Goal: Information Seeking & Learning: Find specific page/section

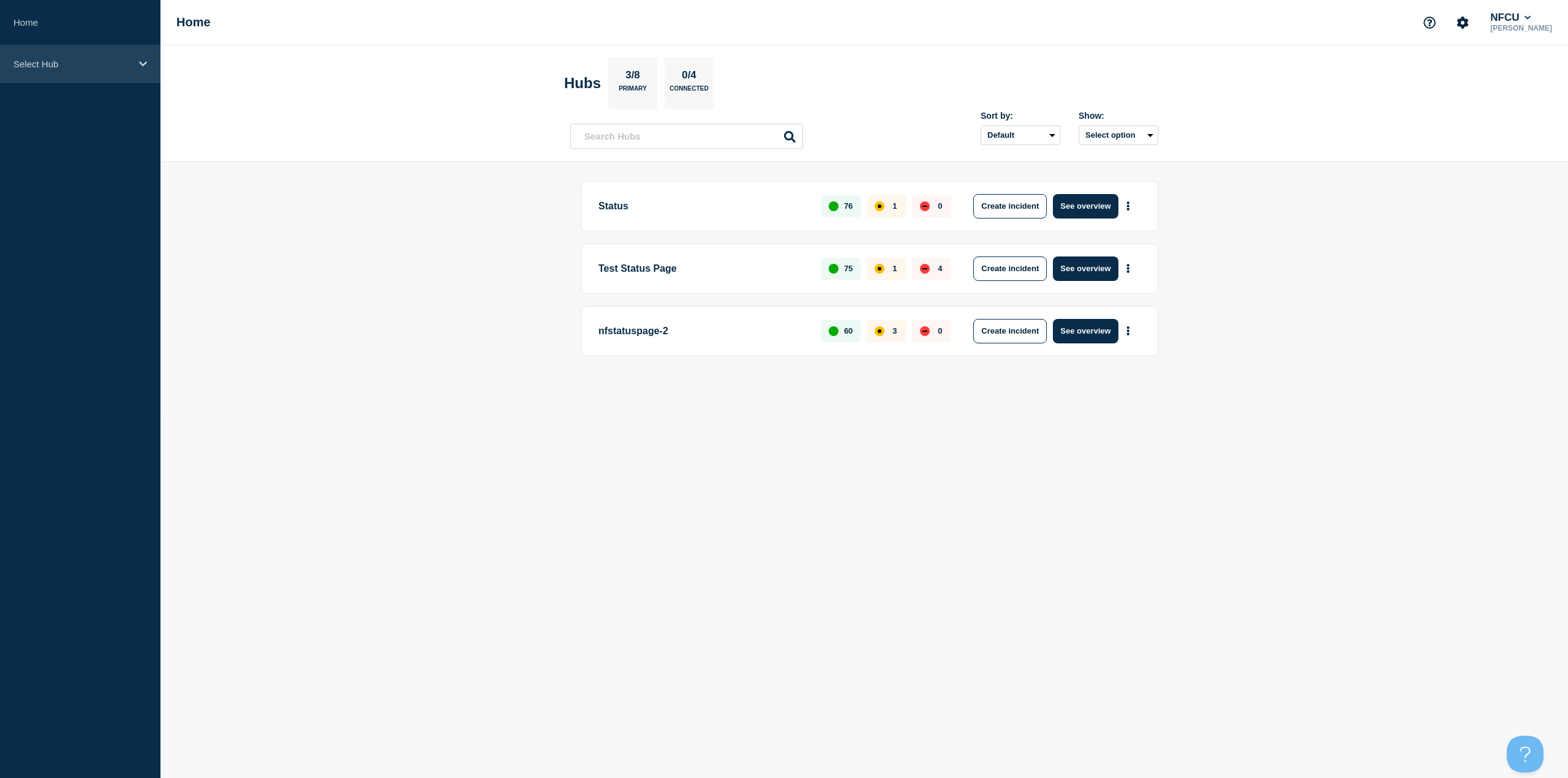
click at [104, 80] on div "Select Hub" at bounding box center [80, 64] width 161 height 37
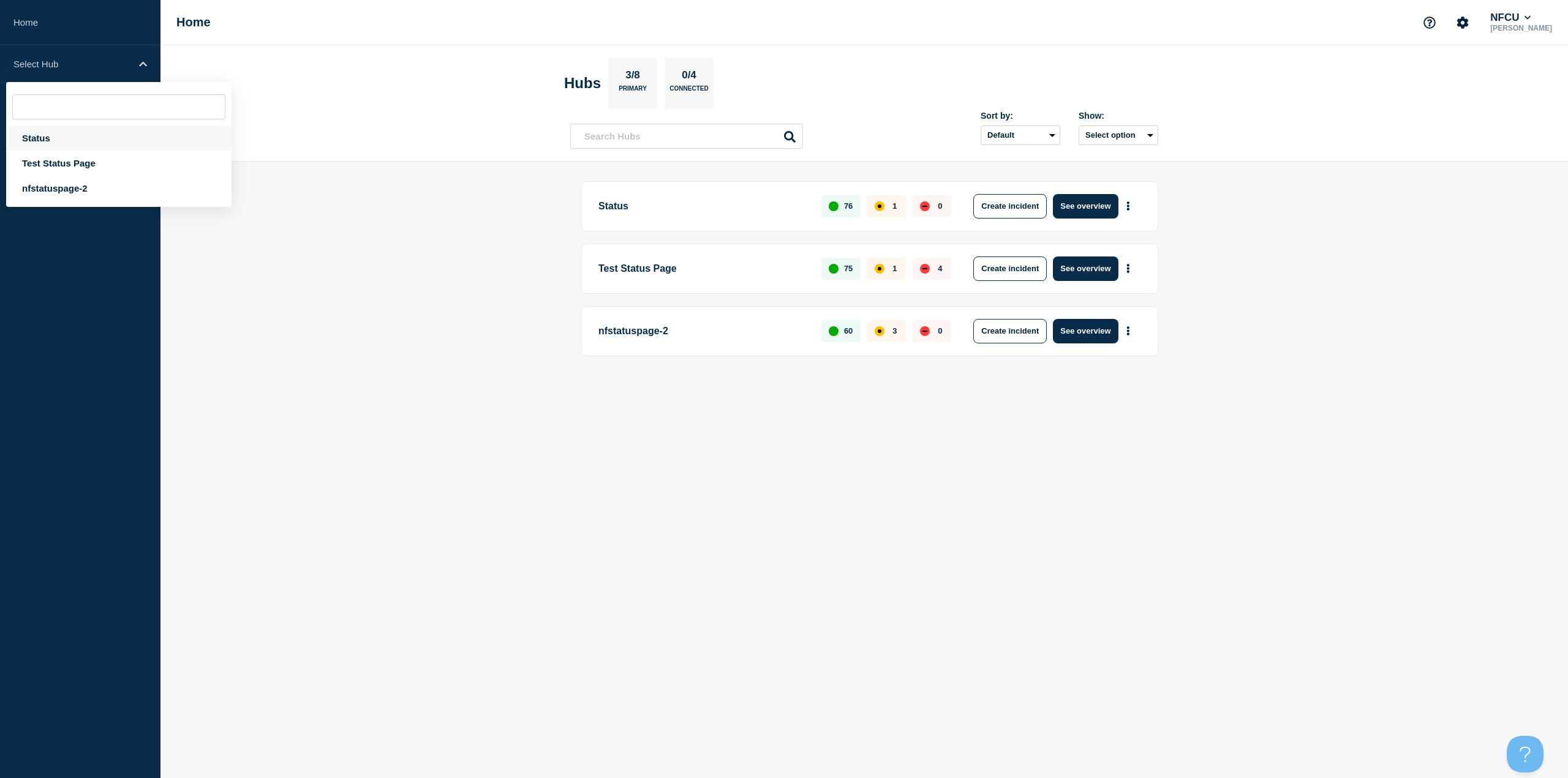
click at [58, 137] on div "Status" at bounding box center [118, 138] width 225 height 25
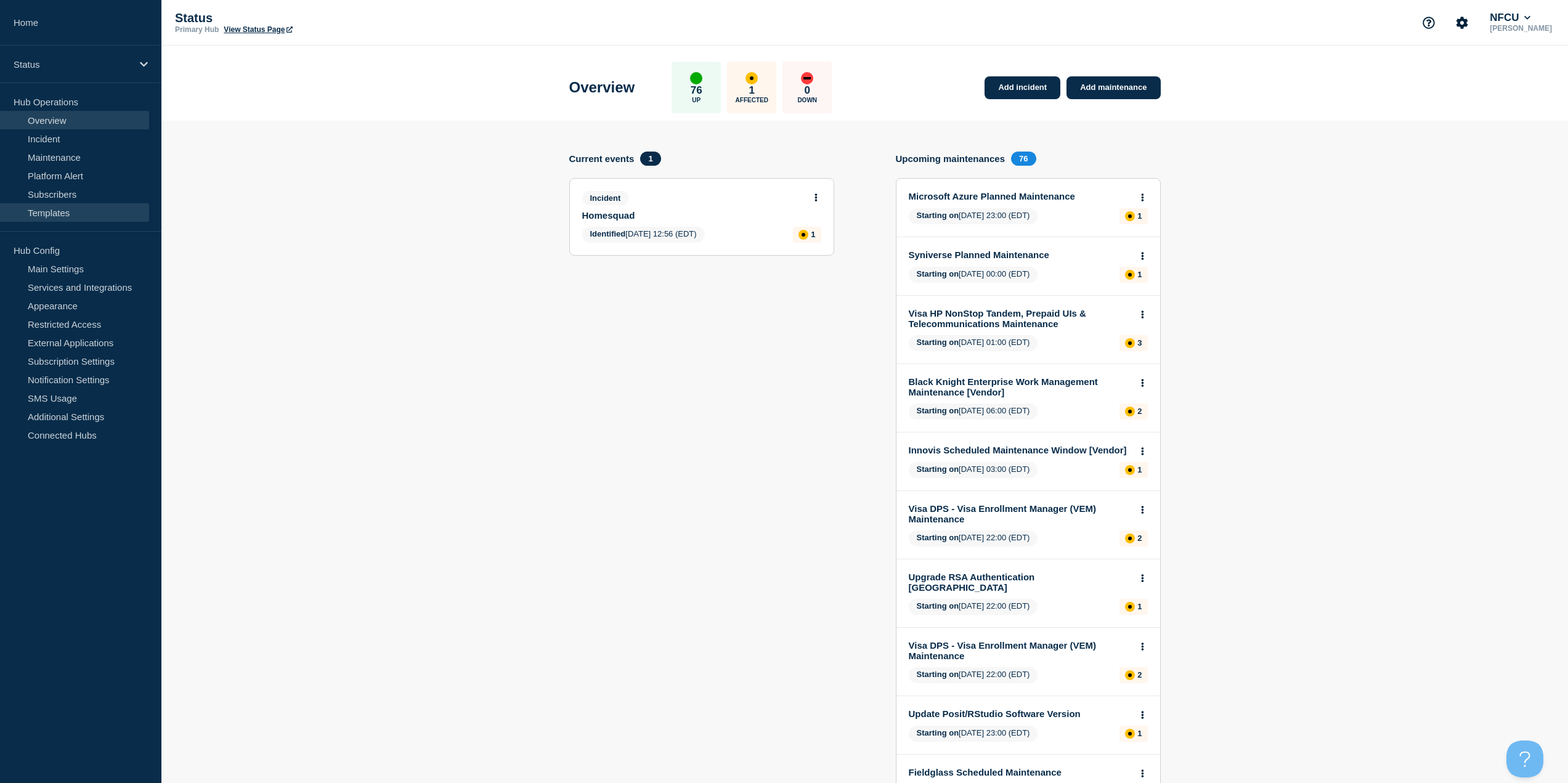
click at [57, 204] on link "Templates" at bounding box center [74, 213] width 149 height 19
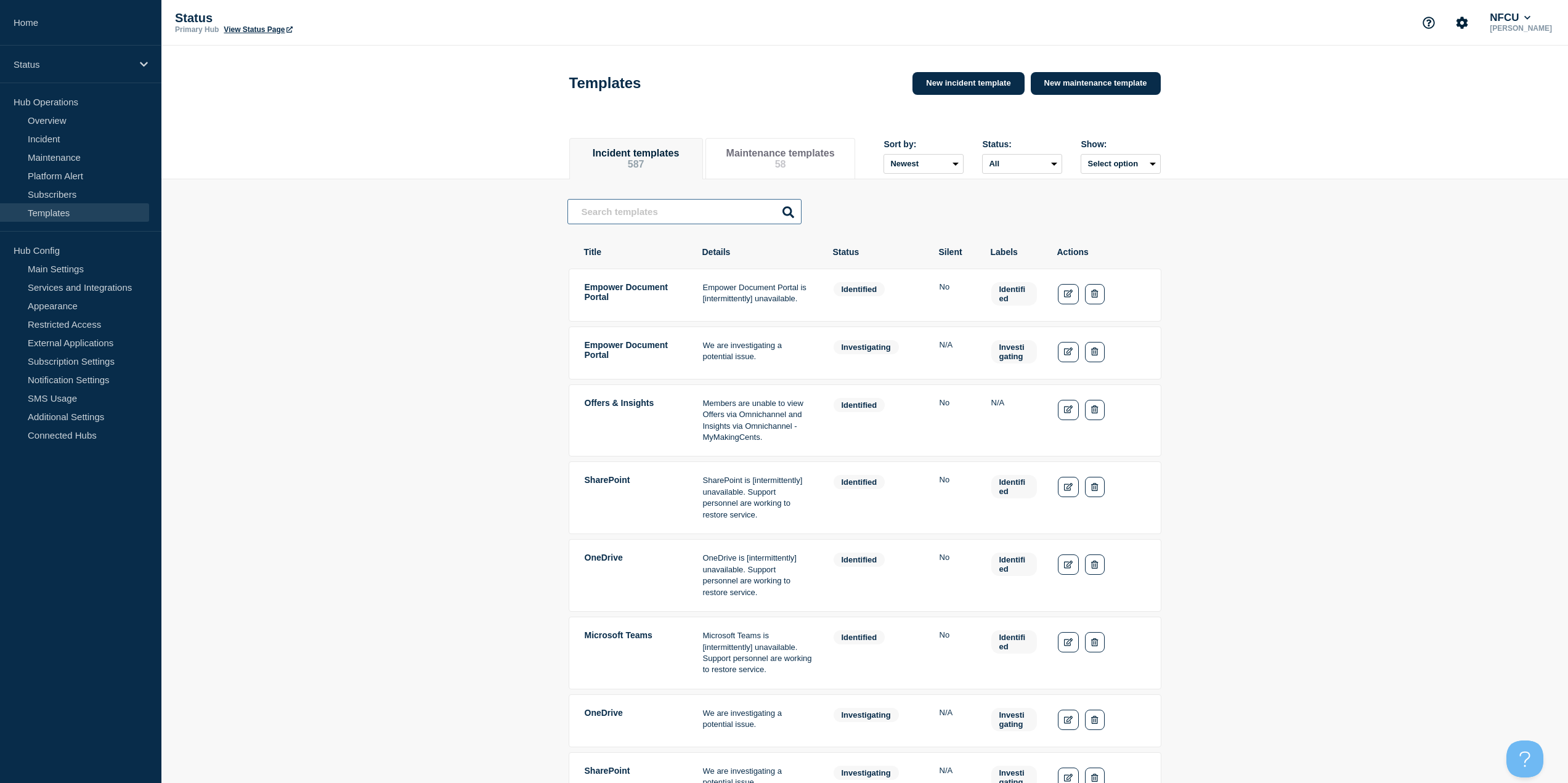
click at [622, 225] on input "text" at bounding box center [684, 212] width 234 height 25
type input "mortgage"
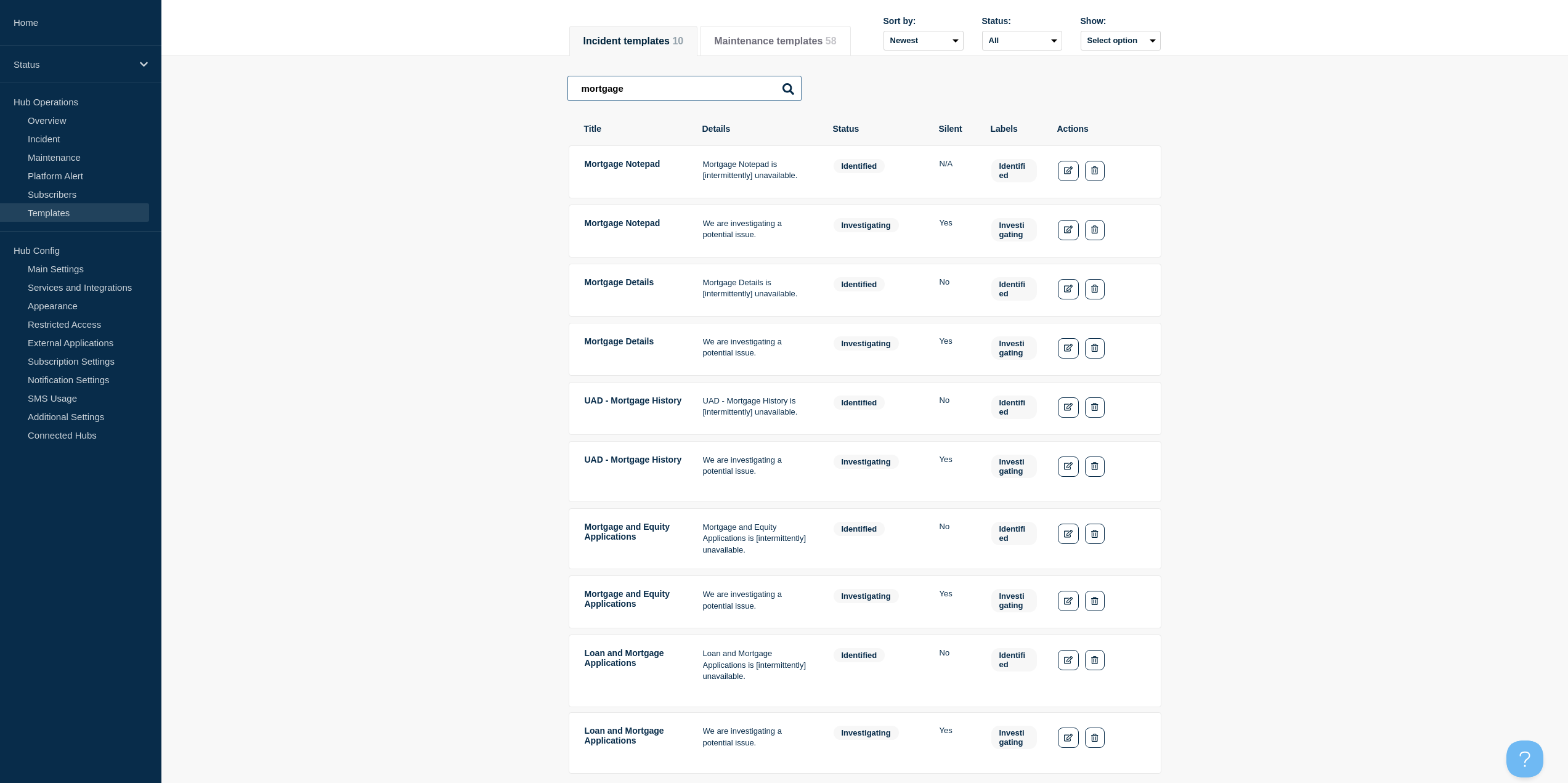
scroll to position [289, 0]
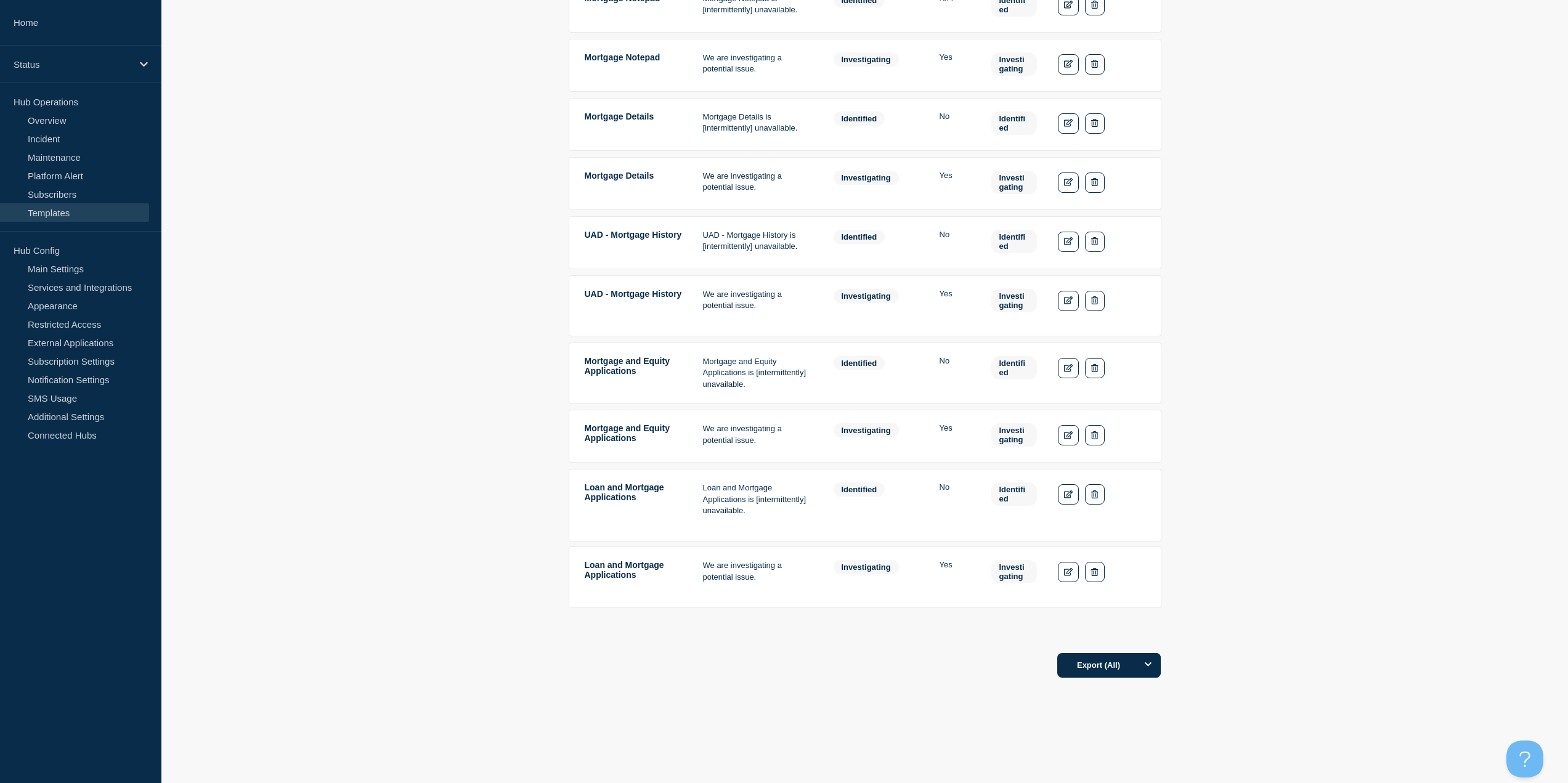
click at [605, 432] on td "Mortgage and Equity Applications" at bounding box center [633, 436] width 99 height 27
copy tr "Mortgage and Equity Applications"
